Goal: Task Accomplishment & Management: Manage account settings

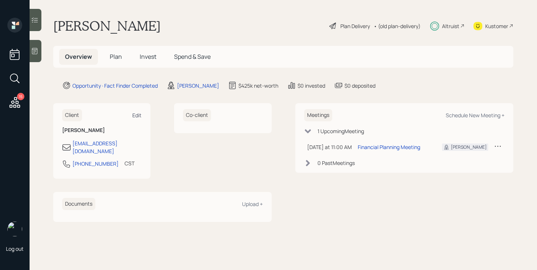
click at [139, 113] on div "Edit" at bounding box center [136, 115] width 9 height 7
select select "America/[GEOGRAPHIC_DATA]"
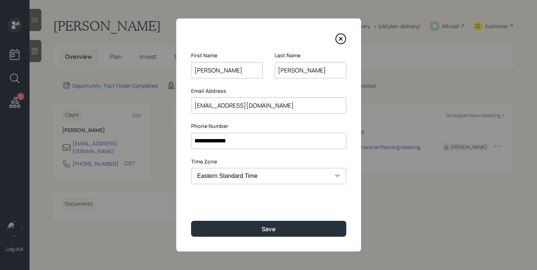
click at [283, 69] on input "mohling" at bounding box center [311, 70] width 72 height 16
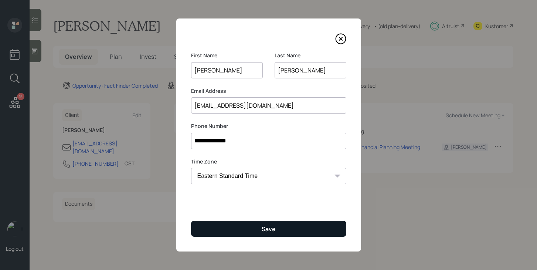
type input "[PERSON_NAME]"
click at [263, 222] on button "Save" at bounding box center [268, 229] width 155 height 16
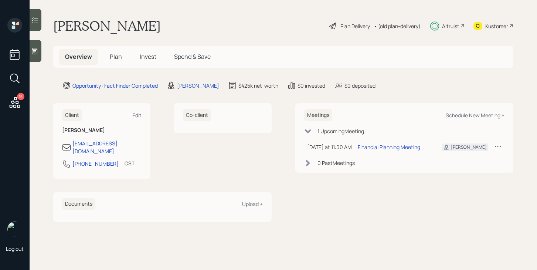
click at [133, 115] on div "Edit" at bounding box center [136, 115] width 9 height 7
select select "America/[GEOGRAPHIC_DATA]"
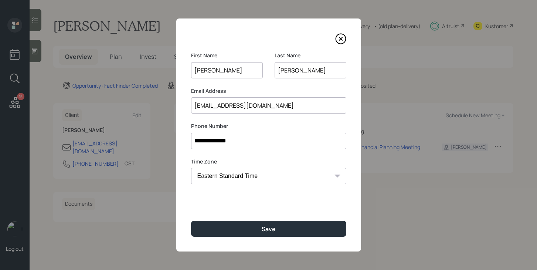
click at [283, 69] on input "[PERSON_NAME]" at bounding box center [311, 70] width 72 height 16
type input "[PERSON_NAME]"
click at [282, 195] on div "**********" at bounding box center [268, 134] width 185 height 233
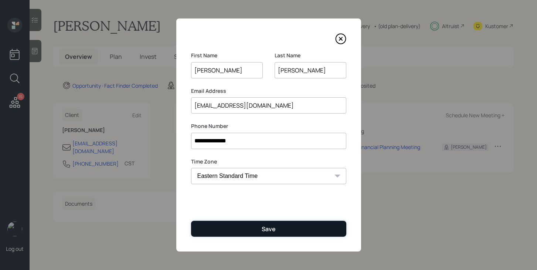
click at [273, 230] on div "Save" at bounding box center [269, 229] width 14 height 8
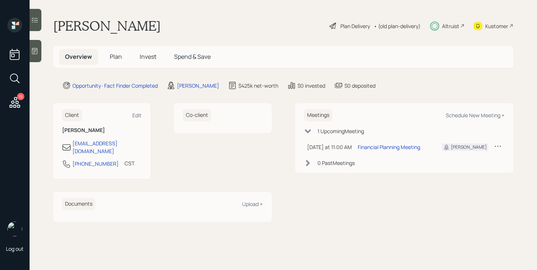
click at [115, 61] on h5 "Plan" at bounding box center [116, 57] width 24 height 16
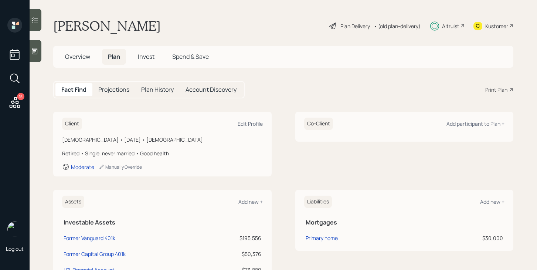
click at [142, 57] on span "Invest" at bounding box center [146, 56] width 17 height 8
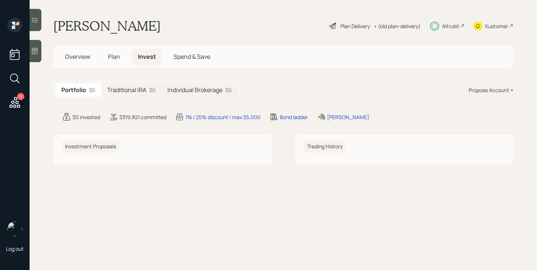
click at [141, 90] on h5 "Traditional IRA" at bounding box center [126, 89] width 39 height 7
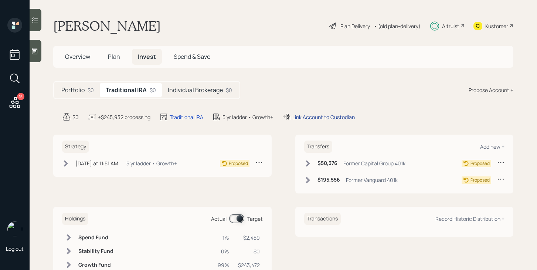
click at [308, 119] on div "Link Account to Custodian" at bounding box center [323, 117] width 62 height 8
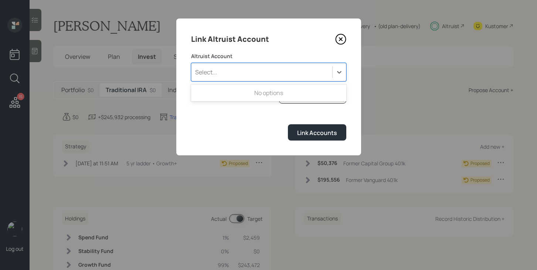
click at [234, 76] on div "Select..." at bounding box center [261, 72] width 141 height 13
click at [231, 120] on form "Altruist Account Use Up and Down to choose options, press Enter to select the c…" at bounding box center [268, 96] width 155 height 88
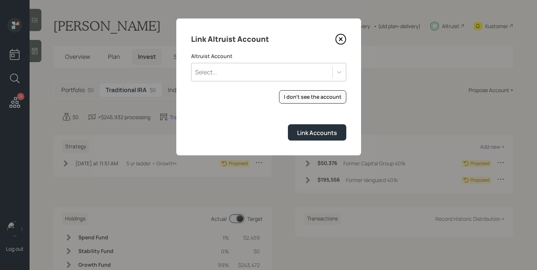
click at [312, 106] on form "Altruist Account Select... I don't see the account Altruist accounts are synced…" at bounding box center [268, 96] width 155 height 88
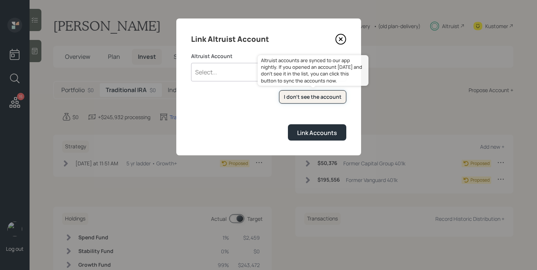
click at [312, 97] on div "I don't see the account" at bounding box center [313, 96] width 58 height 7
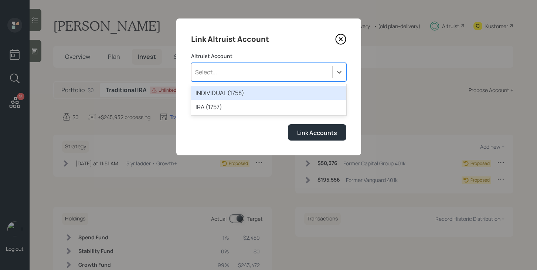
click at [231, 73] on div "Select..." at bounding box center [261, 72] width 141 height 13
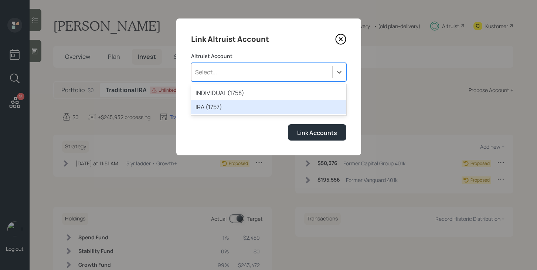
click at [225, 108] on div "IRA (1757)" at bounding box center [268, 107] width 155 height 14
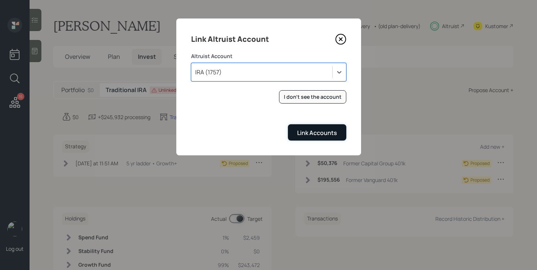
click at [315, 133] on div "Link Accounts" at bounding box center [317, 133] width 40 height 8
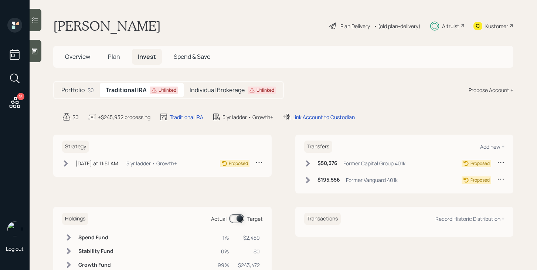
click at [224, 91] on h5 "Individual Brokerage" at bounding box center [217, 89] width 55 height 7
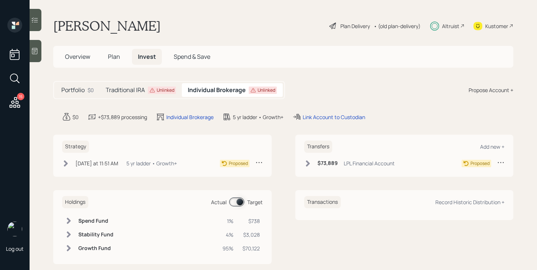
click at [224, 91] on h5 "Individual Brokerage" at bounding box center [217, 89] width 58 height 7
click at [315, 115] on div "Link Account to Custodian" at bounding box center [334, 117] width 62 height 8
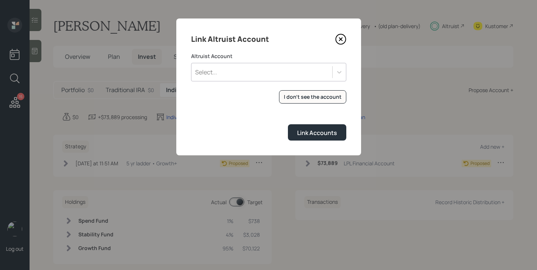
click at [270, 79] on div "Select..." at bounding box center [268, 72] width 155 height 18
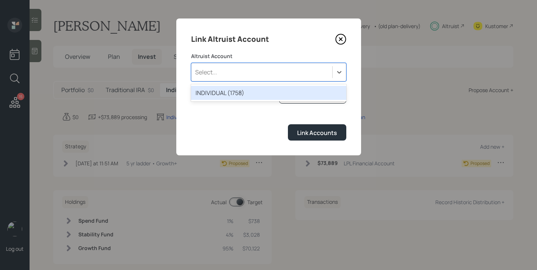
click at [259, 91] on div "INDIVIDUAL (1758)" at bounding box center [268, 93] width 155 height 14
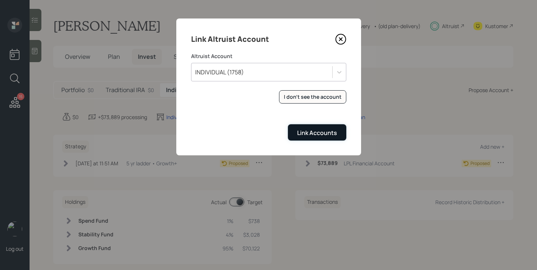
click at [308, 128] on button "Link Accounts" at bounding box center [317, 132] width 58 height 16
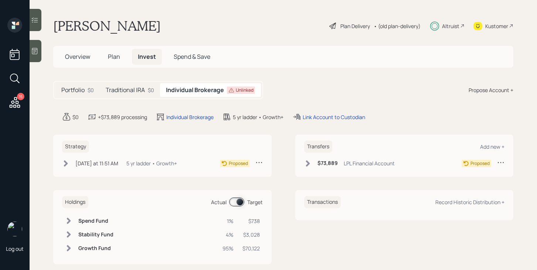
click at [130, 88] on h5 "Traditional IRA" at bounding box center [125, 89] width 39 height 7
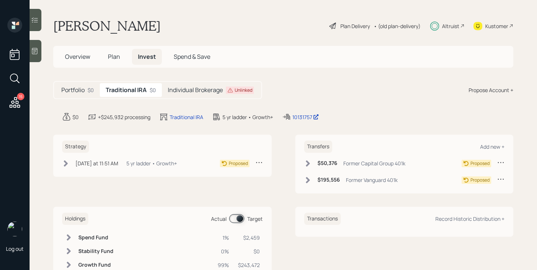
click at [177, 95] on div "Individual Brokerage Unlinked" at bounding box center [211, 90] width 98 height 14
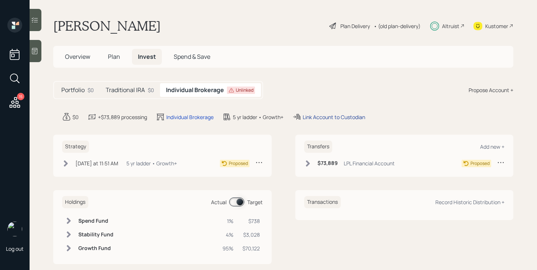
click at [312, 115] on div "Link Account to Custodian" at bounding box center [334, 117] width 62 height 8
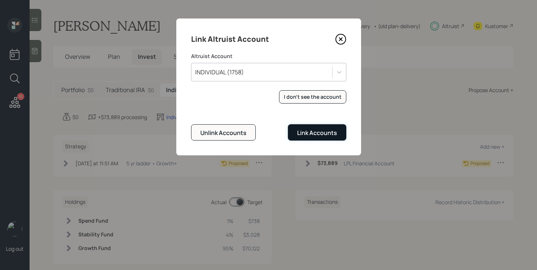
click at [316, 132] on div "Link Accounts" at bounding box center [317, 133] width 40 height 8
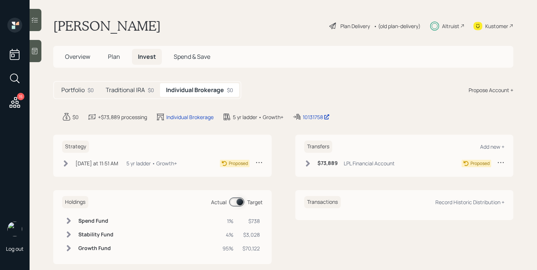
click at [362, 88] on div "Portfolio $0 Traditional IRA $0 Individual Brokerage $0 Propose Account +" at bounding box center [283, 90] width 460 height 18
click at [141, 91] on h5 "Traditional IRA" at bounding box center [125, 89] width 39 height 7
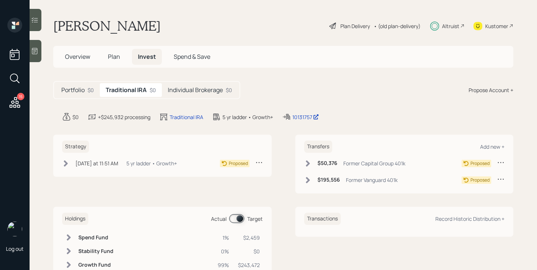
click at [305, 165] on icon at bounding box center [307, 163] width 7 height 7
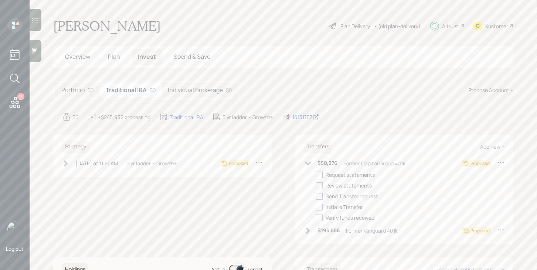
click at [318, 176] on div at bounding box center [319, 174] width 7 height 7
click at [316, 175] on input "checkbox" at bounding box center [316, 174] width 0 height 0
checkbox input "true"
click at [310, 167] on div "$50,376 Former Capital Group 401k" at bounding box center [354, 163] width 101 height 9
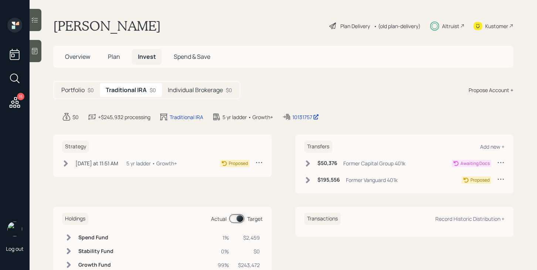
click at [309, 178] on icon at bounding box center [307, 179] width 7 height 7
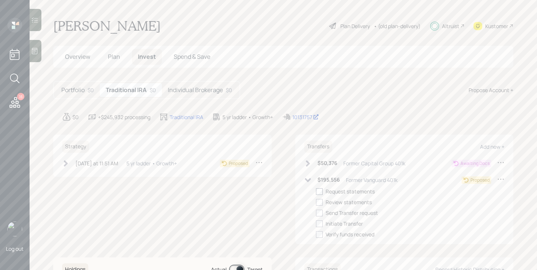
click at [321, 191] on div at bounding box center [319, 191] width 7 height 7
click at [316, 191] on input "checkbox" at bounding box center [316, 191] width 0 height 0
checkbox input "true"
click at [308, 177] on icon at bounding box center [307, 179] width 7 height 7
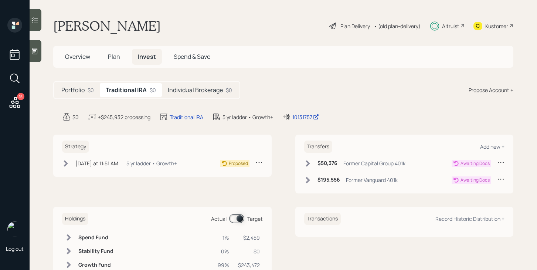
click at [212, 89] on h5 "Individual Brokerage" at bounding box center [195, 89] width 55 height 7
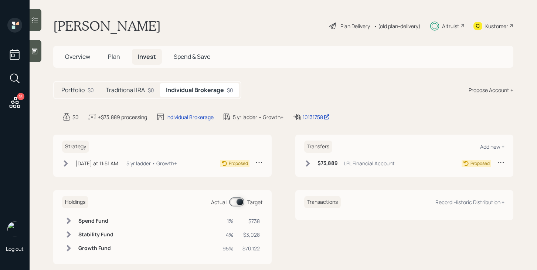
click at [305, 165] on icon at bounding box center [307, 163] width 7 height 7
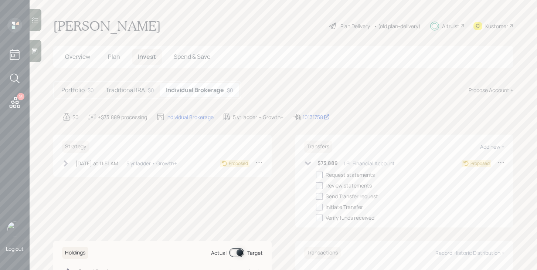
click at [319, 175] on div at bounding box center [319, 174] width 7 height 7
click at [316, 175] on input "checkbox" at bounding box center [316, 174] width 0 height 0
checkbox input "true"
click at [308, 164] on icon at bounding box center [308, 163] width 6 height 4
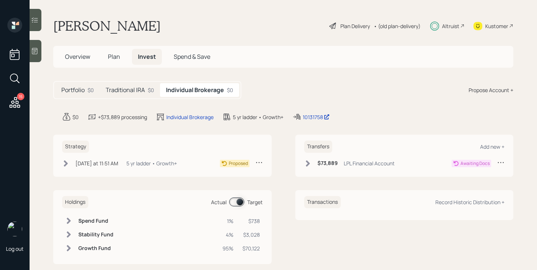
click at [143, 95] on div "Traditional IRA $0" at bounding box center [130, 90] width 60 height 14
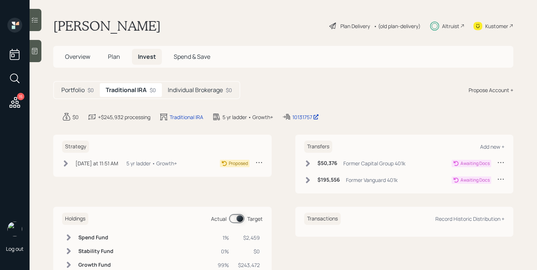
click at [64, 164] on icon at bounding box center [65, 163] width 7 height 7
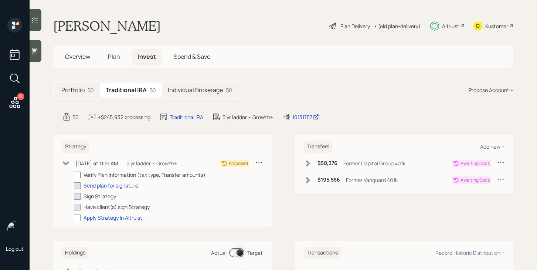
click at [79, 175] on div at bounding box center [77, 174] width 7 height 7
click at [74, 175] on input "checkbox" at bounding box center [74, 174] width 0 height 0
checkbox input "true"
click at [94, 186] on div "Send plan for signature" at bounding box center [111, 185] width 55 height 8
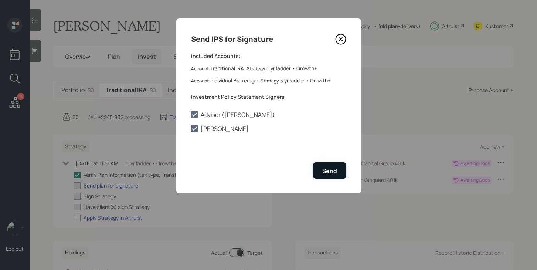
click at [330, 170] on div "Send" at bounding box center [329, 171] width 15 height 8
checkbox input "true"
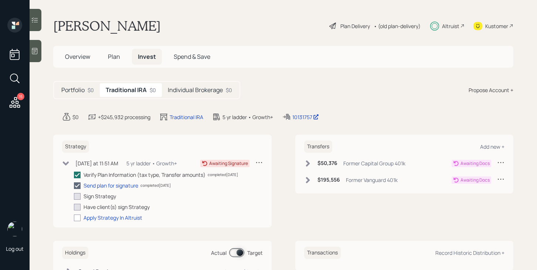
click at [66, 163] on icon at bounding box center [66, 163] width 6 height 4
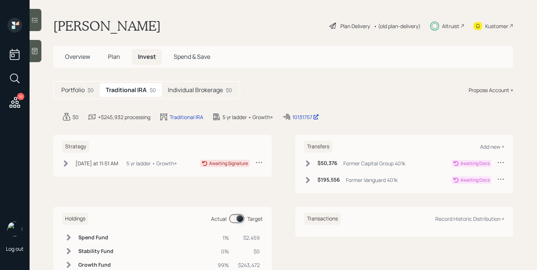
click at [308, 163] on icon at bounding box center [308, 163] width 4 height 6
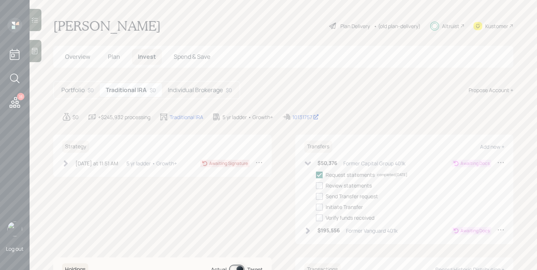
click at [308, 163] on icon at bounding box center [307, 163] width 7 height 7
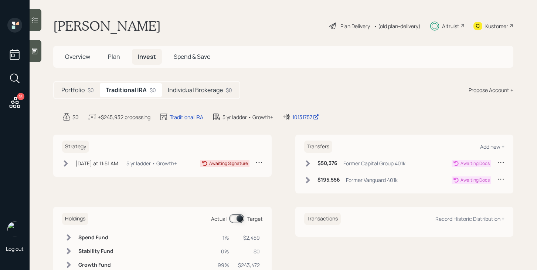
click at [193, 91] on h5 "Individual Brokerage" at bounding box center [195, 89] width 55 height 7
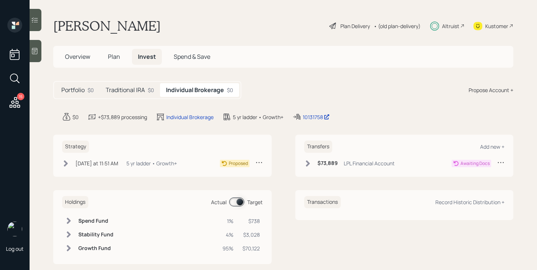
click at [143, 91] on h5 "Traditional IRA" at bounding box center [125, 89] width 39 height 7
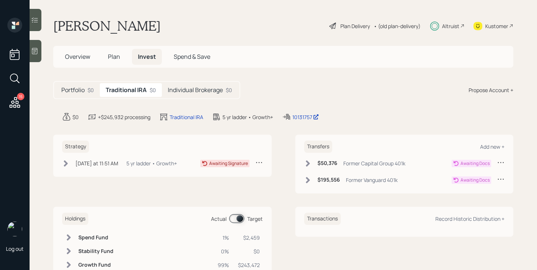
click at [86, 86] on div "Portfolio $0" at bounding box center [77, 90] width 44 height 14
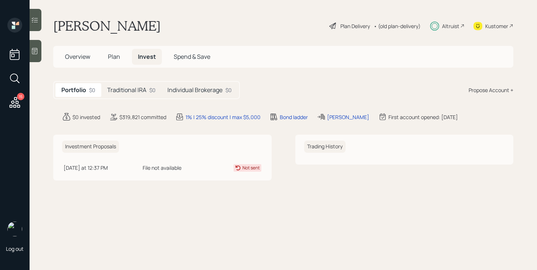
click at [85, 57] on span "Overview" at bounding box center [77, 56] width 25 height 8
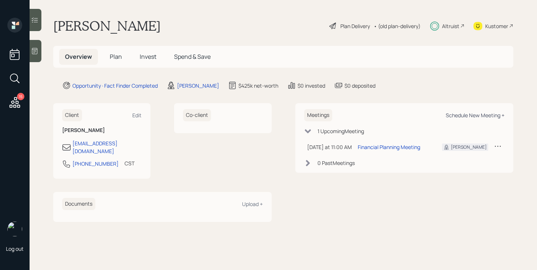
click at [466, 116] on div "Schedule New Meeting +" at bounding box center [475, 115] width 59 height 7
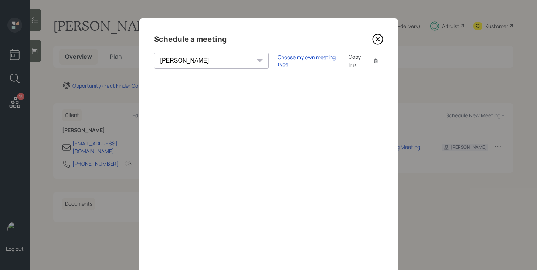
click at [205, 62] on select "[PERSON_NAME] [PERSON_NAME] [PERSON_NAME] [PERSON_NAME] [PERSON_NAME] [PERSON_N…" at bounding box center [211, 60] width 115 height 16
select select "ade3b313-576a-42c5-b346-1eb294908ae6"
click at [154, 52] on select "[PERSON_NAME] [PERSON_NAME] [PERSON_NAME] [PERSON_NAME] [PERSON_NAME] [PERSON_N…" at bounding box center [211, 60] width 115 height 16
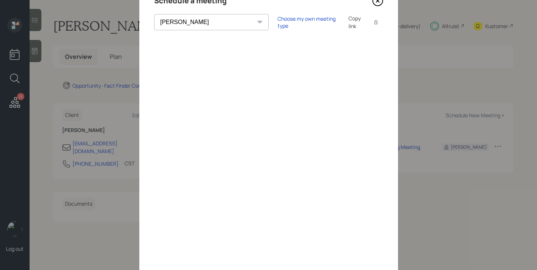
scroll to position [28, 0]
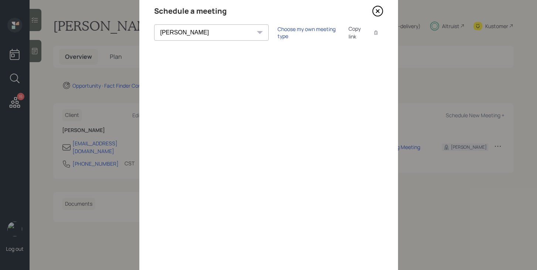
click at [278, 34] on div "Choose my own meeting type" at bounding box center [309, 33] width 62 height 14
click at [377, 14] on icon at bounding box center [377, 11] width 11 height 11
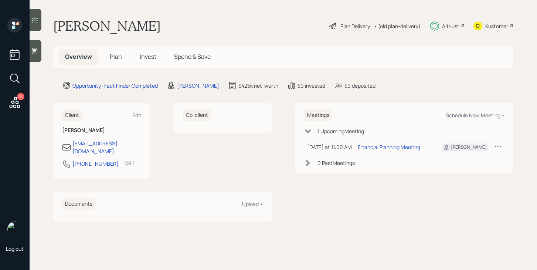
click at [156, 59] on h5 "Invest" at bounding box center [148, 57] width 28 height 16
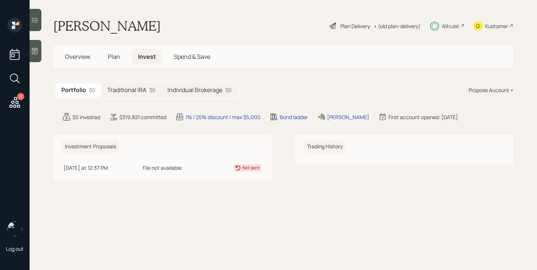
click at [83, 59] on span "Overview" at bounding box center [77, 56] width 25 height 8
